Goal: Use online tool/utility: Utilize a website feature to perform a specific function

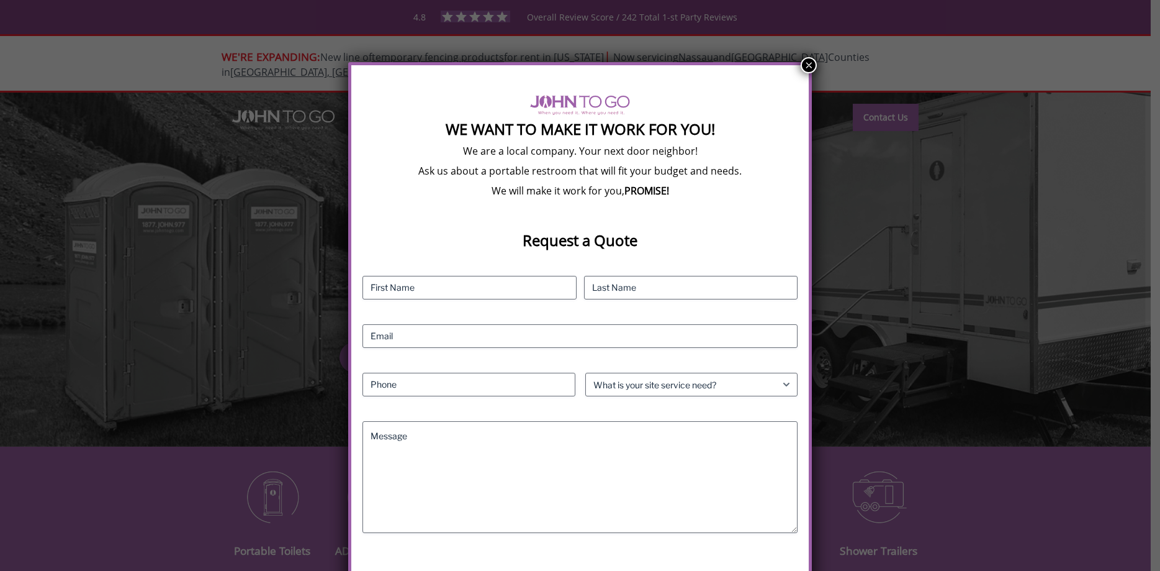
click at [806, 63] on button "×" at bounding box center [809, 65] width 16 height 16
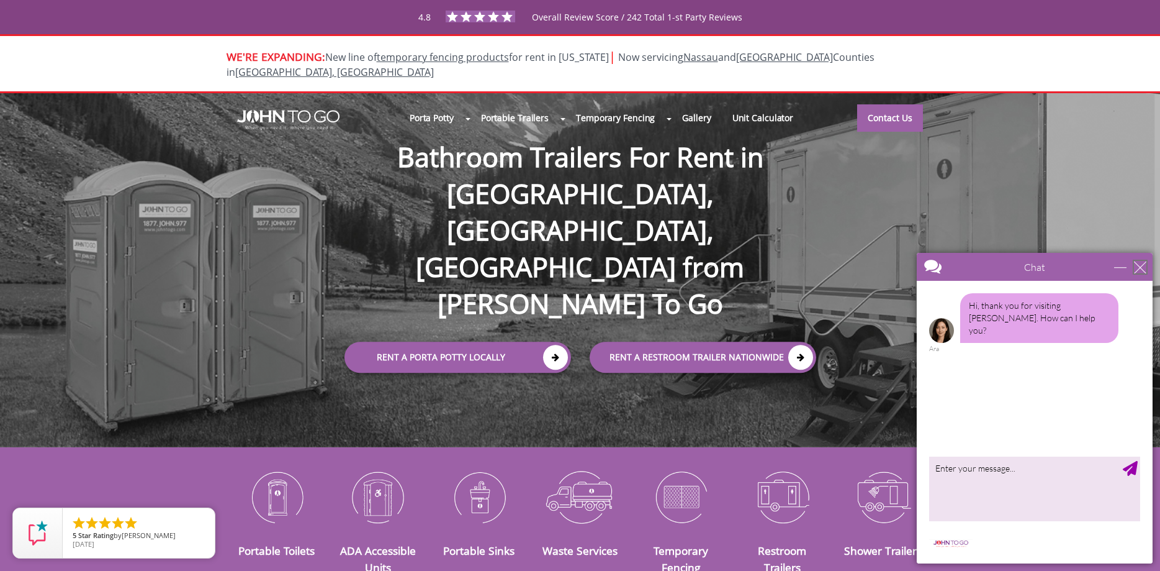
click at [1142, 266] on div "close" at bounding box center [1140, 267] width 12 height 12
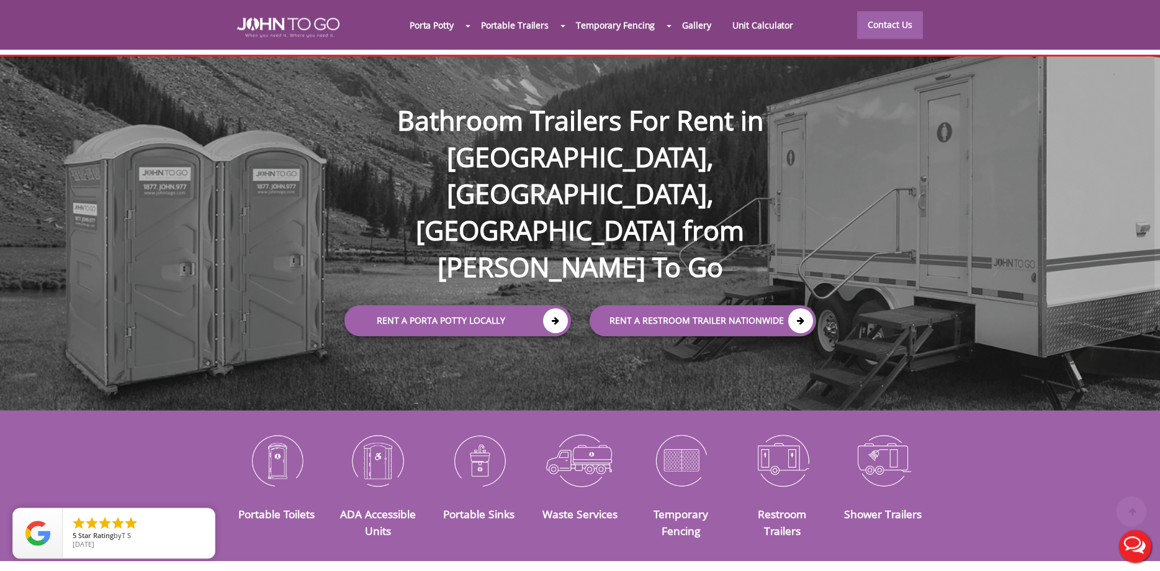
scroll to position [148, 0]
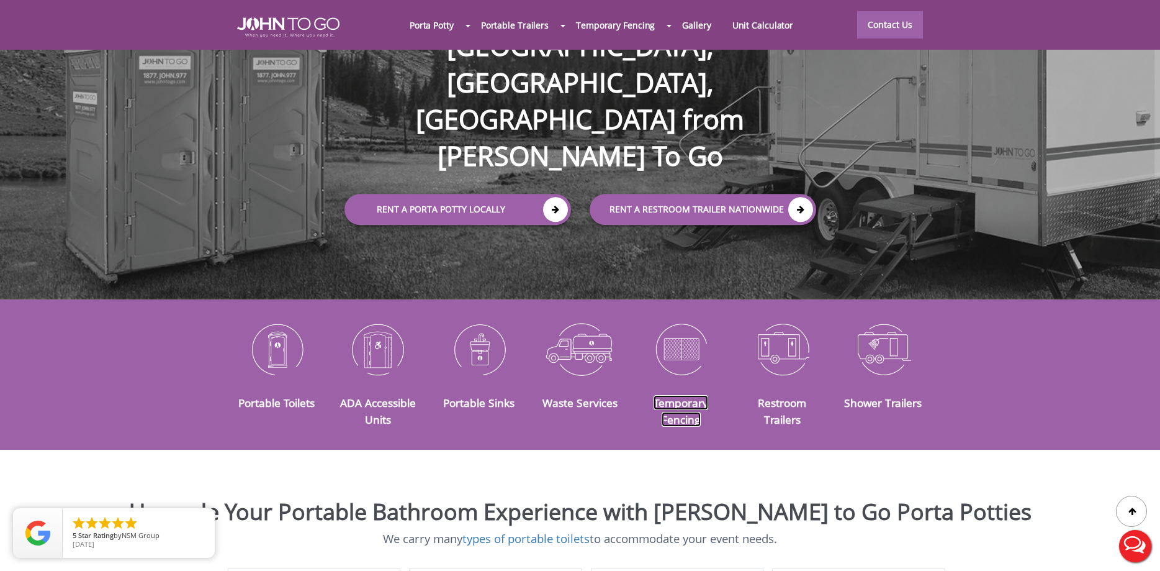
click at [684, 395] on link "Temporary Fencing" at bounding box center [681, 410] width 55 height 31
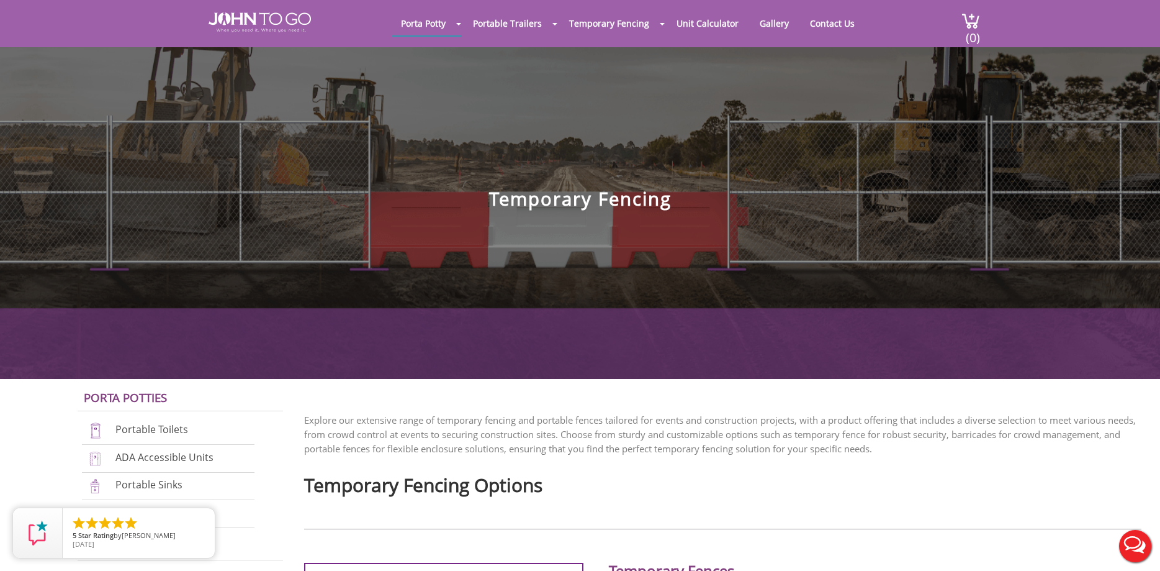
click at [591, 309] on section "Porta Potty Portable Toilets ADA Accessible Units Portable Sinks Waste Services…" at bounding box center [580, 189] width 1160 height 379
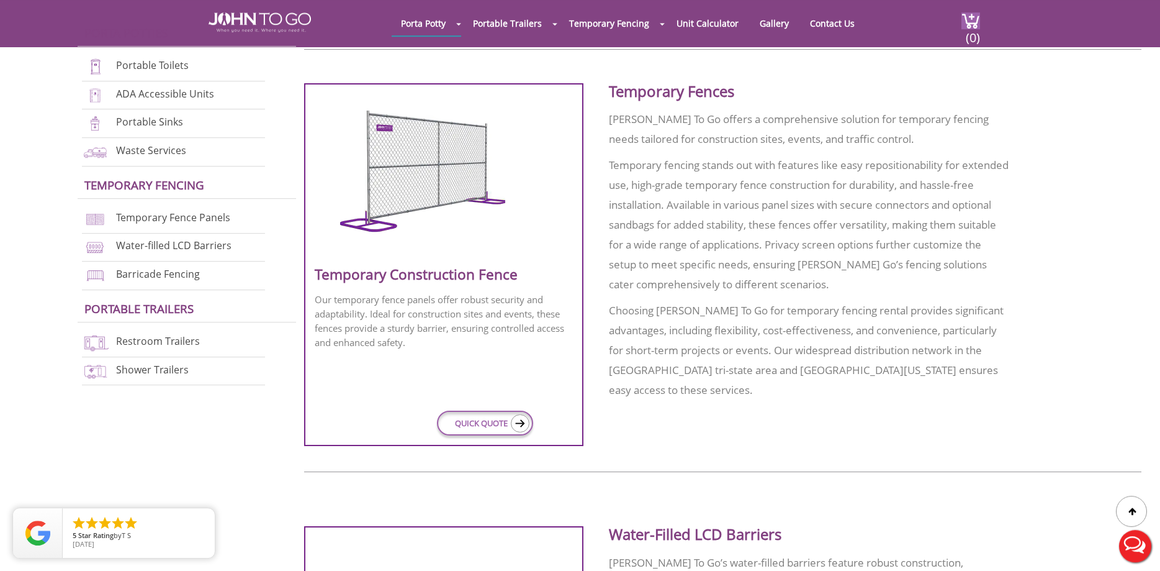
scroll to position [486, 0]
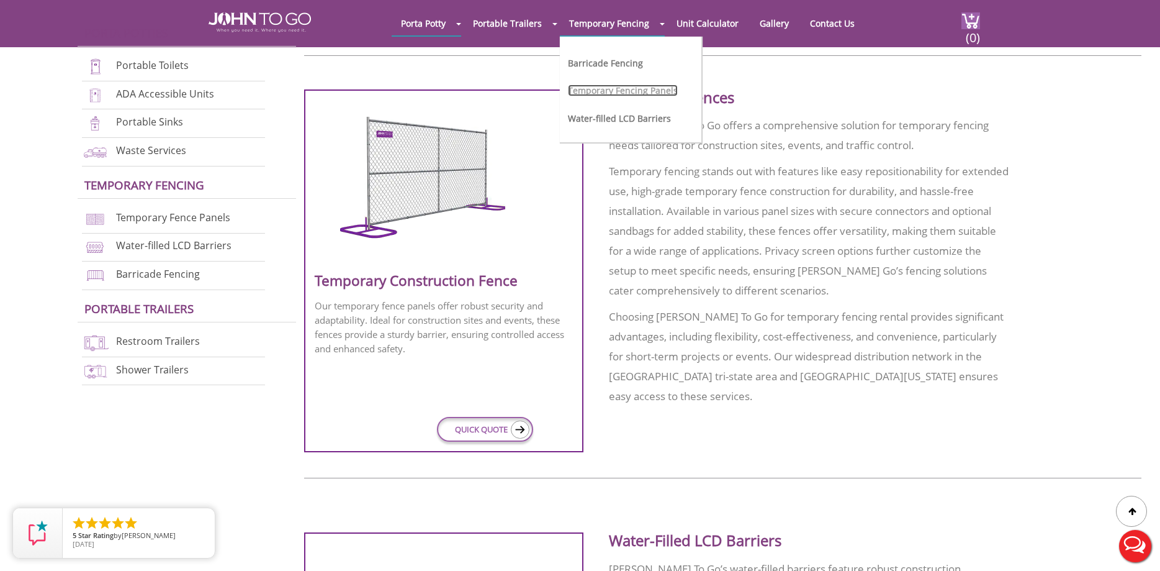
click at [616, 89] on link "Temporary Fencing Panels" at bounding box center [623, 90] width 110 height 12
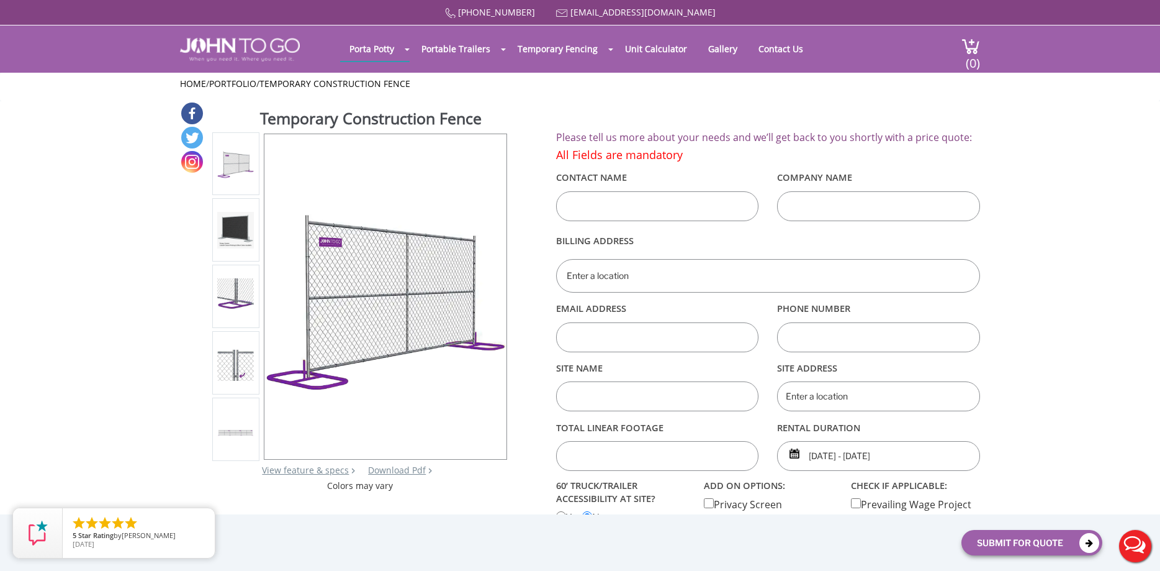
click at [232, 224] on img at bounding box center [235, 230] width 37 height 37
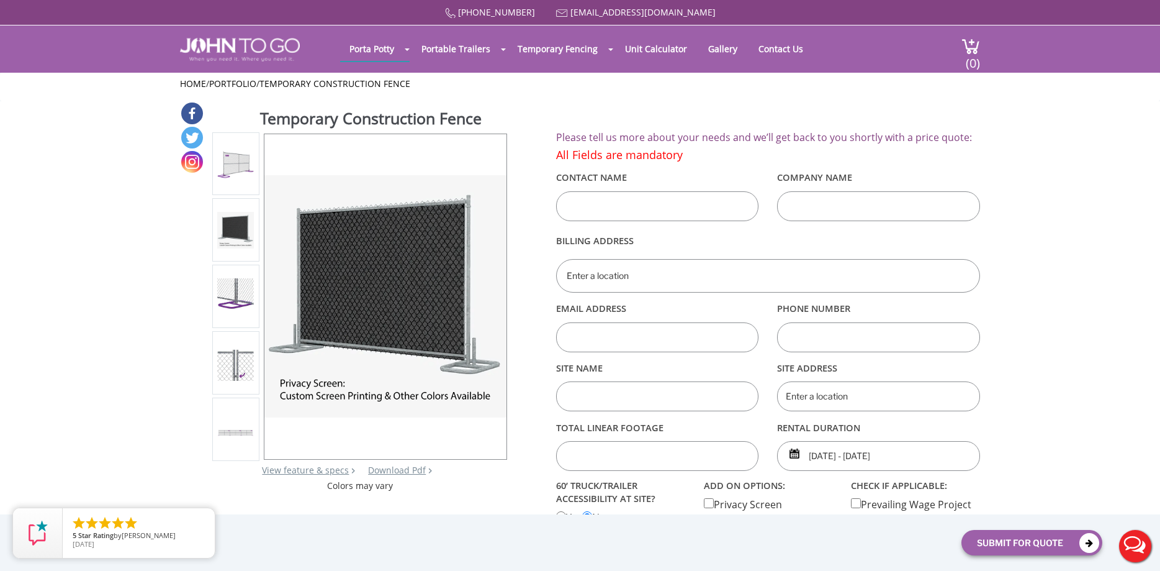
click at [234, 289] on img at bounding box center [235, 296] width 37 height 36
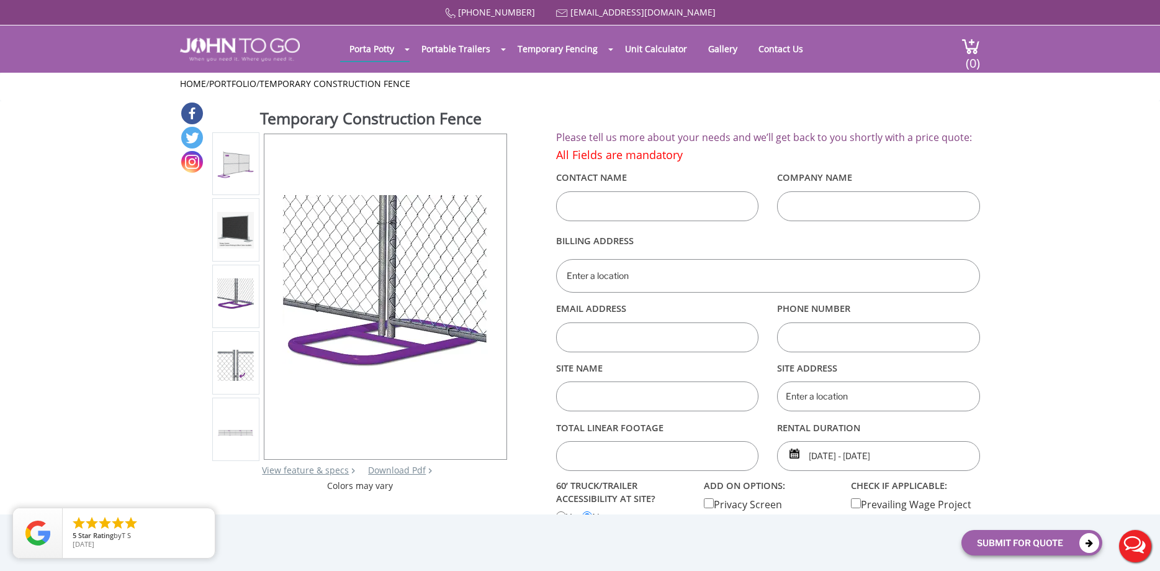
click at [233, 356] on img at bounding box center [235, 363] width 37 height 36
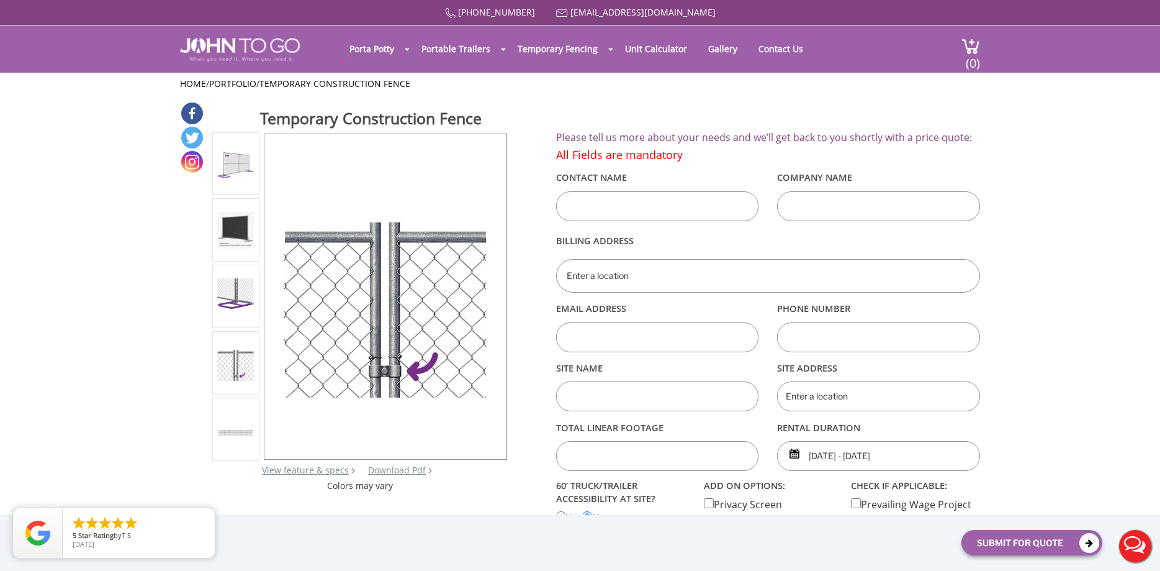
click at [233, 422] on div at bounding box center [235, 428] width 37 height 52
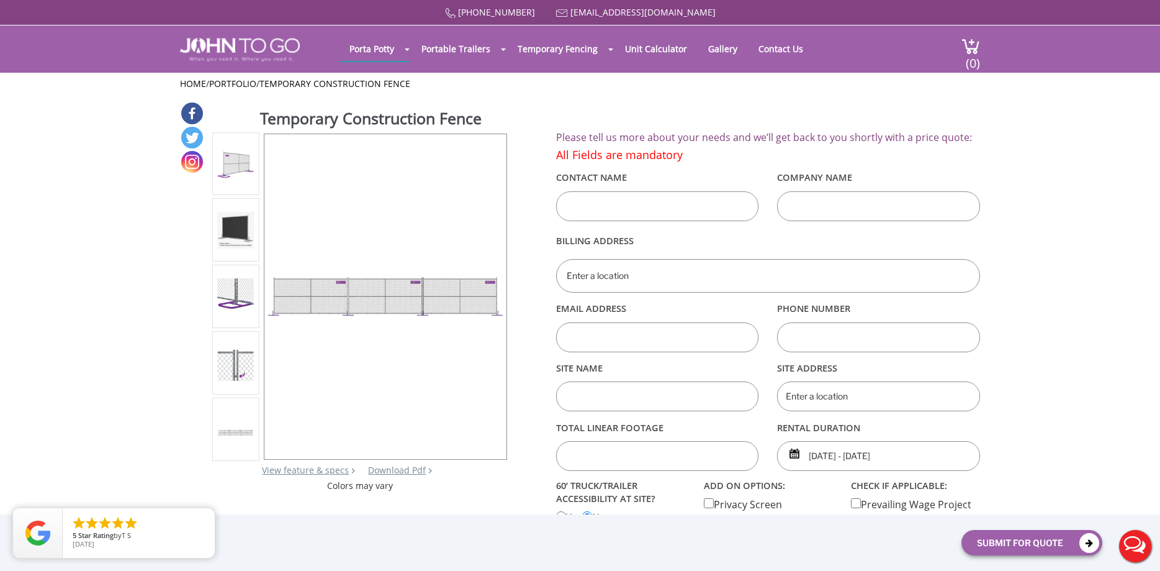
click at [236, 171] on img at bounding box center [235, 163] width 37 height 37
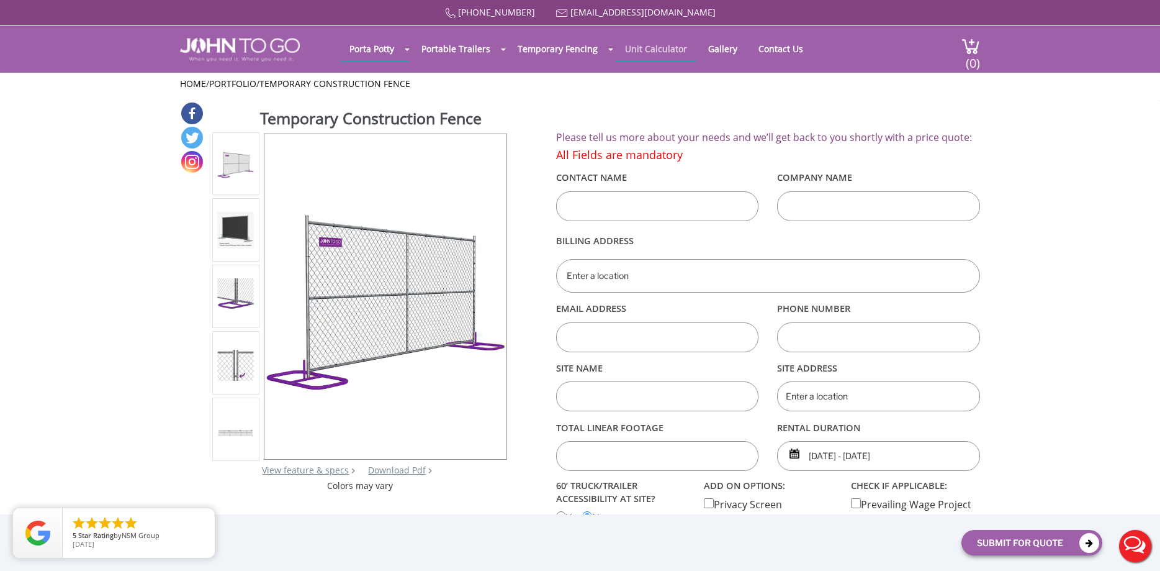
click at [657, 43] on link "Unit Calculator" at bounding box center [656, 49] width 81 height 24
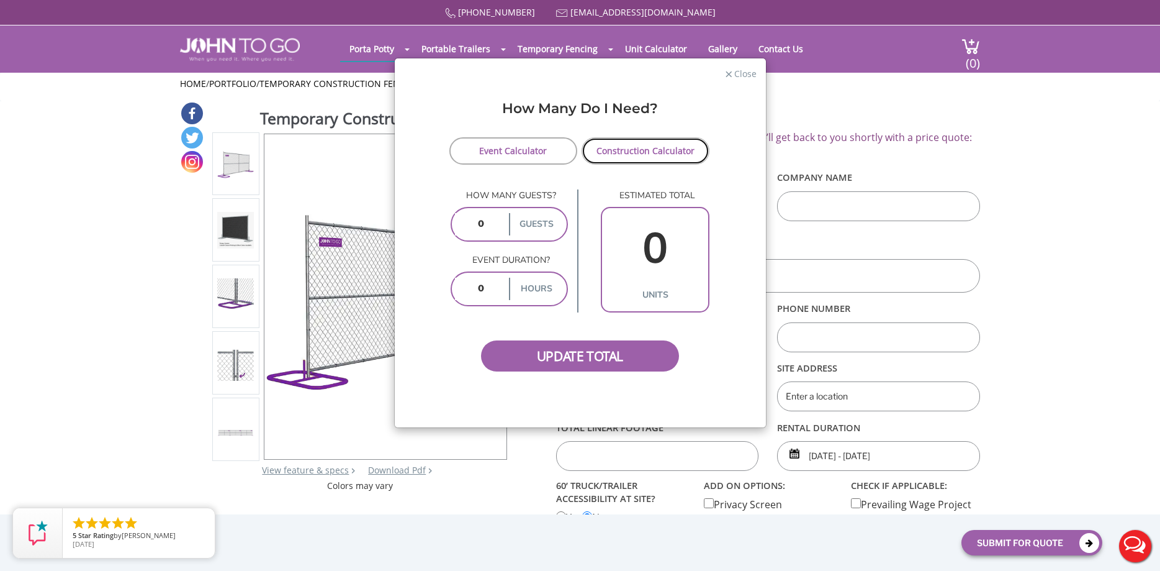
click at [640, 149] on link "Construction Calculator" at bounding box center [646, 150] width 129 height 27
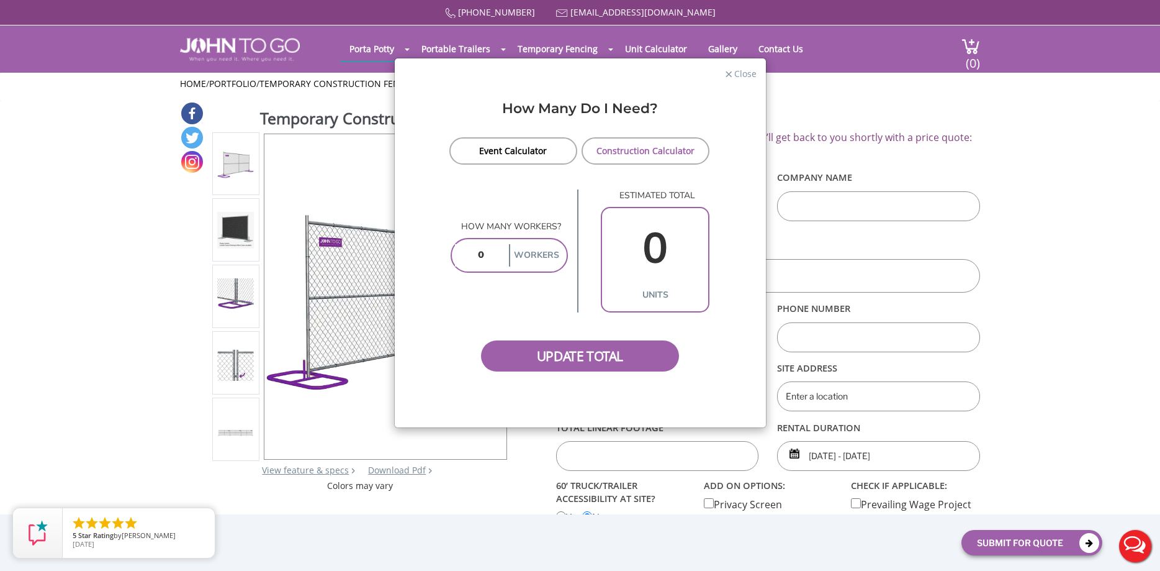
click at [495, 259] on input "number" at bounding box center [481, 255] width 52 height 22
click at [585, 350] on span "Update Total" at bounding box center [580, 355] width 199 height 31
click at [584, 353] on span "Update Total" at bounding box center [580, 355] width 199 height 31
click at [541, 251] on label "Workers" at bounding box center [536, 255] width 55 height 22
click at [662, 255] on input "0" at bounding box center [655, 248] width 100 height 71
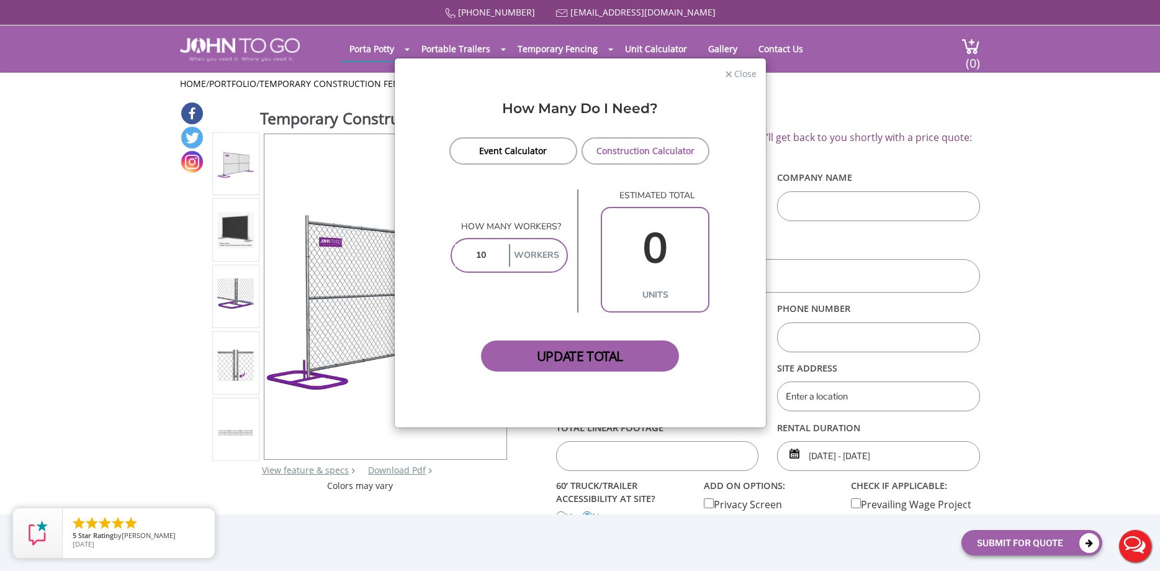
click at [613, 358] on span "Update Total" at bounding box center [580, 355] width 199 height 31
click at [494, 257] on input "10" at bounding box center [481, 255] width 52 height 22
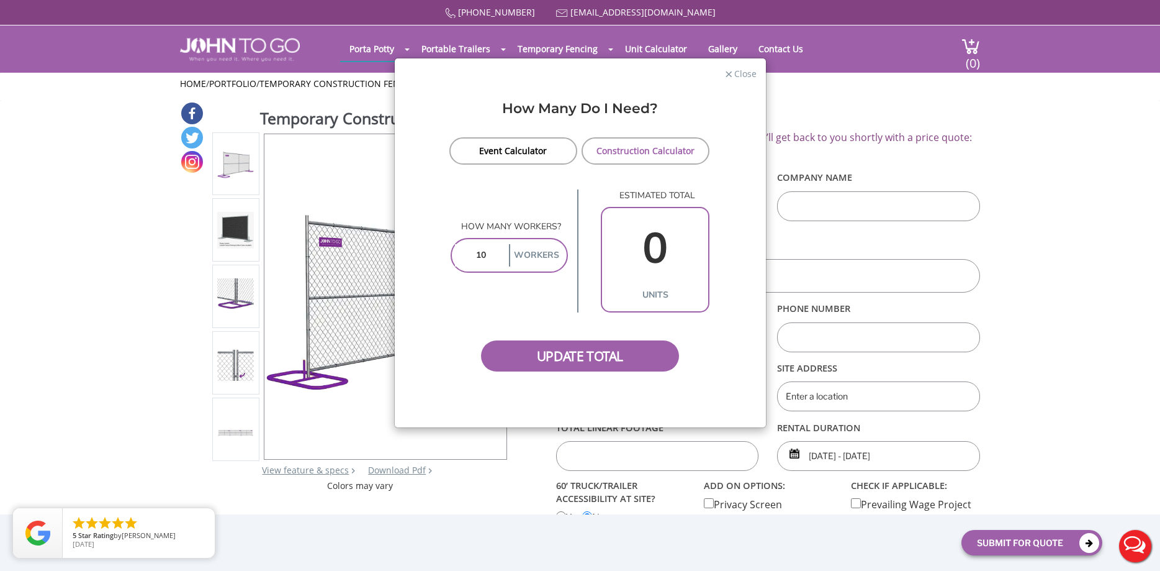
type input "1"
type input "20"
click at [596, 355] on span "Update Total" at bounding box center [580, 355] width 199 height 31
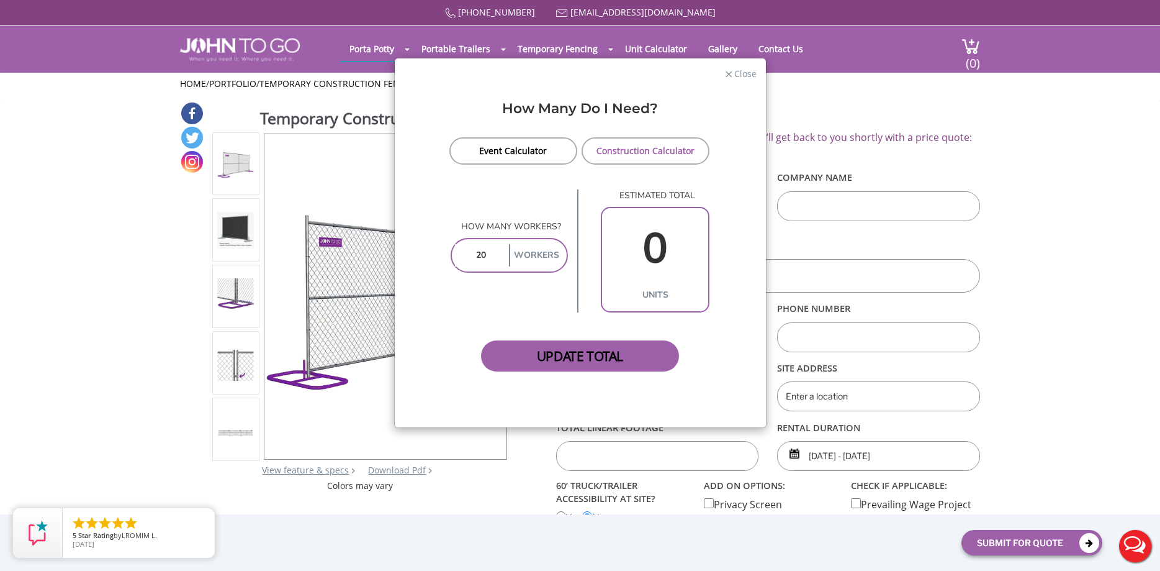
click at [596, 355] on span "Update Total" at bounding box center [580, 355] width 199 height 31
click at [505, 150] on link "Event Calculator" at bounding box center [514, 150] width 129 height 27
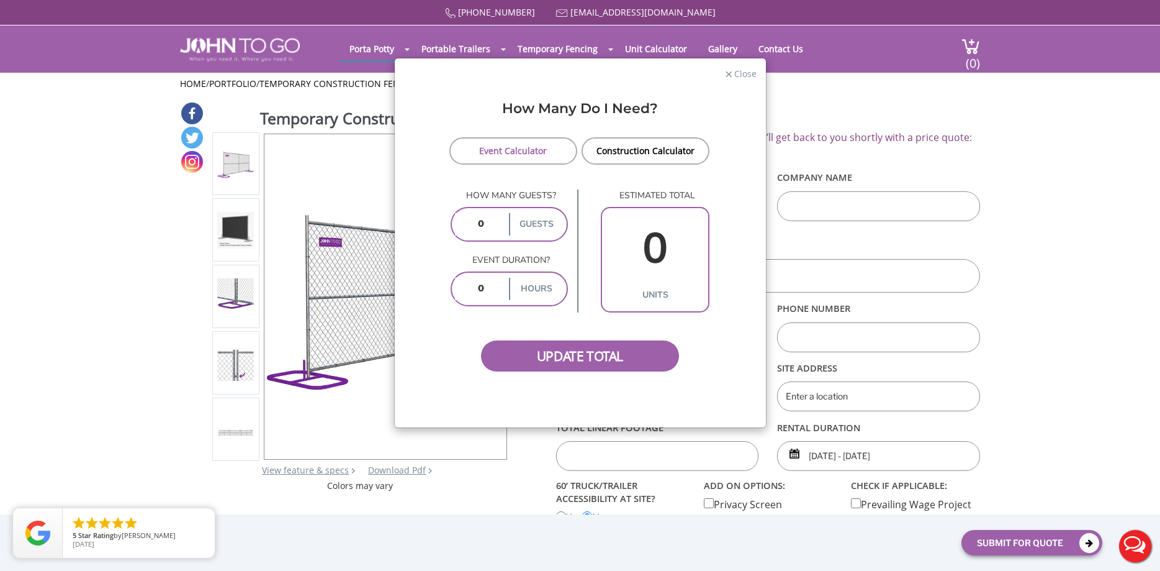
click at [503, 225] on input "number" at bounding box center [481, 224] width 52 height 22
type input "21"
type input "2"
click at [573, 356] on span "Update Total" at bounding box center [580, 355] width 199 height 31
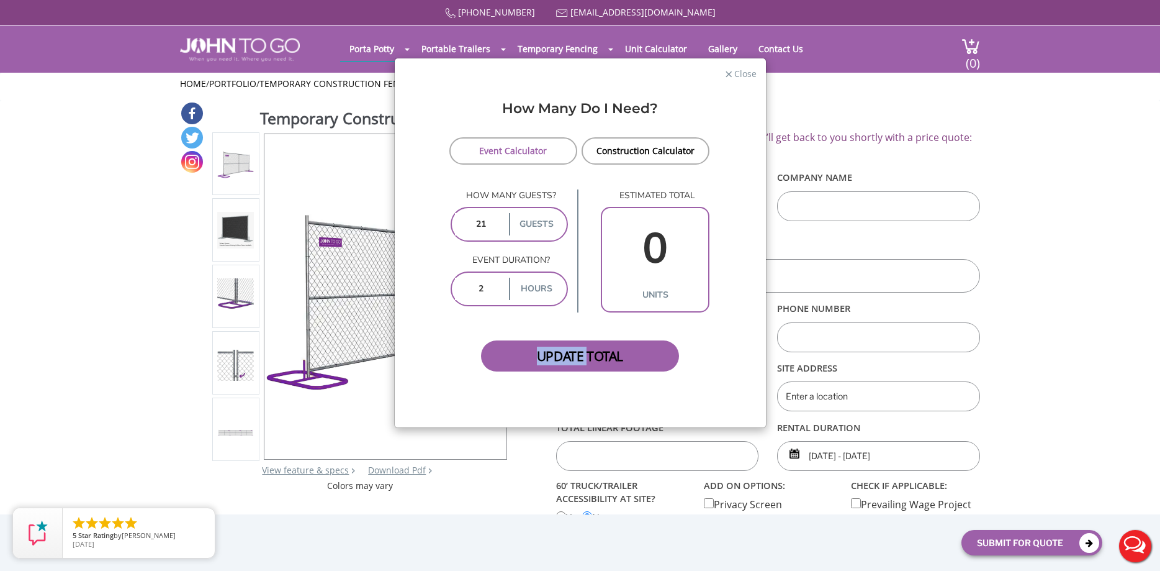
click at [573, 356] on span "Update Total" at bounding box center [580, 355] width 199 height 31
click at [744, 74] on span "Close" at bounding box center [745, 72] width 24 height 12
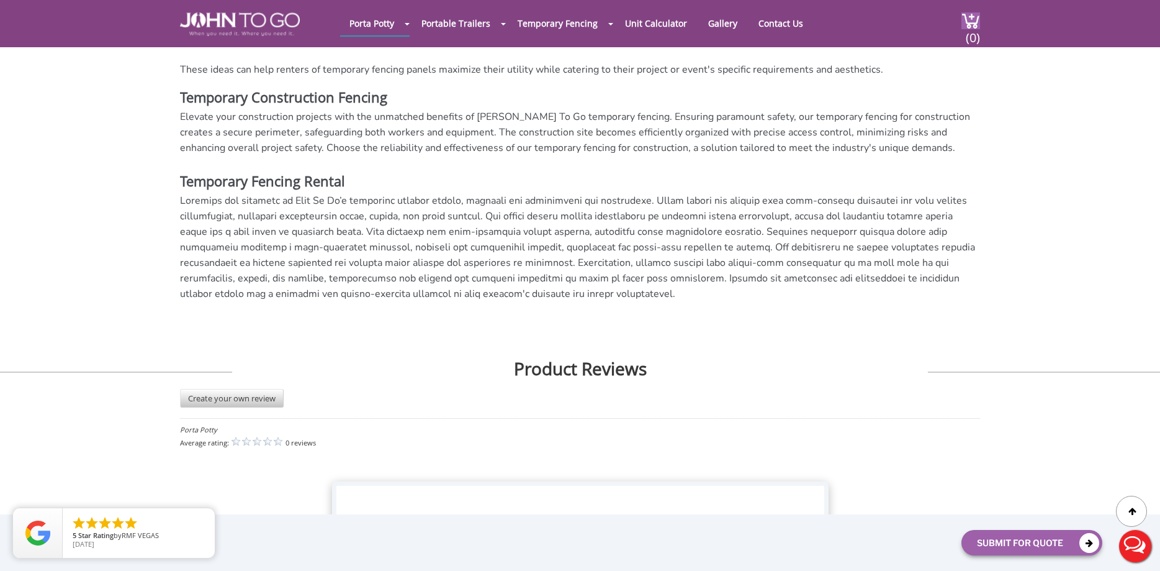
scroll to position [2304, 0]
